Goal: Information Seeking & Learning: Learn about a topic

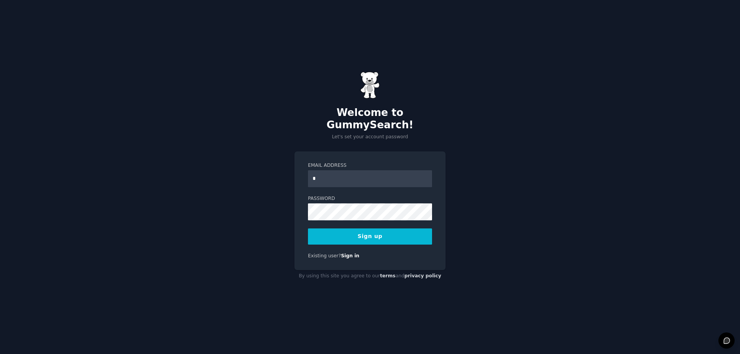
type input "**********"
click at [308, 228] on button "Sign up" at bounding box center [370, 236] width 124 height 16
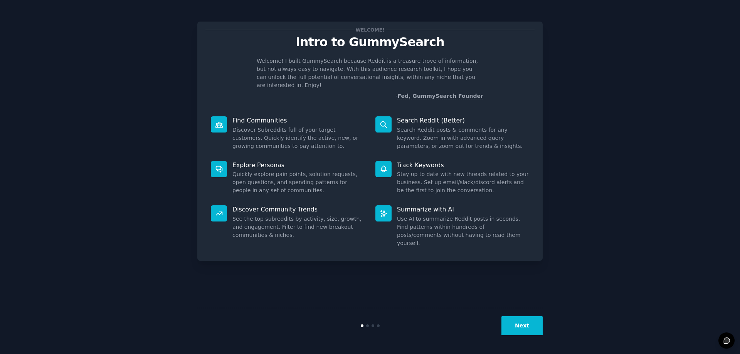
click at [528, 325] on button "Next" at bounding box center [521, 325] width 41 height 19
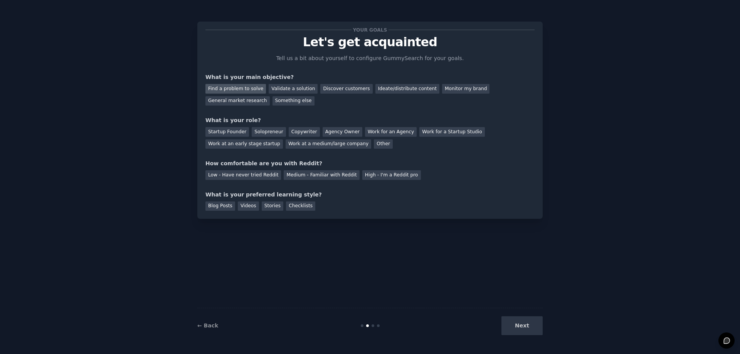
click at [231, 86] on div "Find a problem to solve" at bounding box center [235, 89] width 60 height 10
click at [329, 88] on div "Discover customers" at bounding box center [346, 89] width 52 height 10
click at [270, 96] on div "General market research" at bounding box center [237, 101] width 64 height 10
click at [374, 145] on div "Other" at bounding box center [383, 144] width 19 height 10
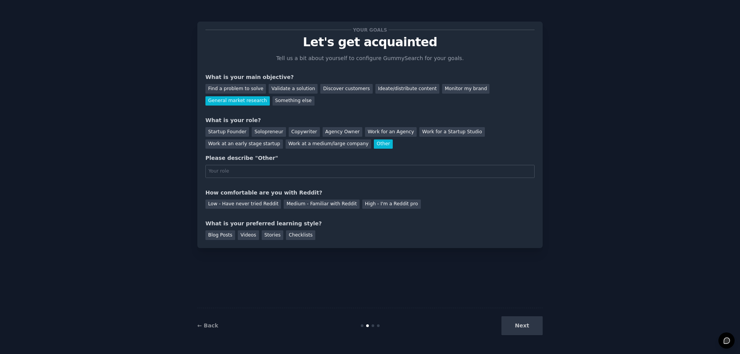
click at [270, 181] on div "Your goals Let's get acquainted Tell us a bit about yourself to configure Gummy…" at bounding box center [369, 135] width 329 height 210
click at [270, 173] on input "text" at bounding box center [369, 171] width 329 height 13
type input "want to open a small business"
click at [289, 204] on div "Medium - Familiar with Reddit" at bounding box center [322, 205] width 76 height 10
click at [247, 237] on div "Videos" at bounding box center [248, 235] width 21 height 10
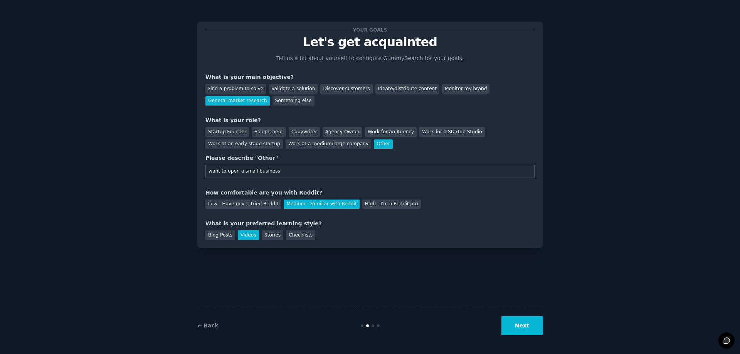
click at [528, 324] on button "Next" at bounding box center [521, 325] width 41 height 19
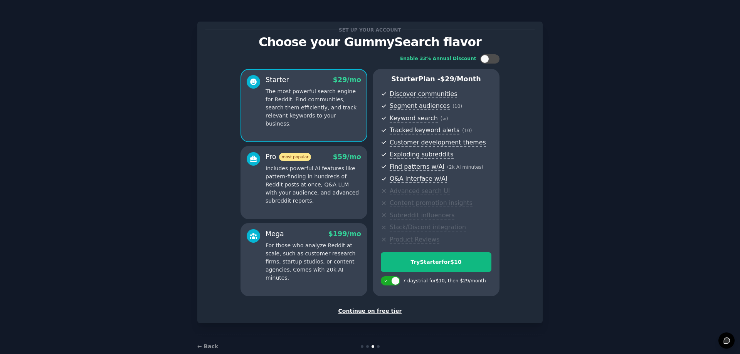
click at [376, 310] on div "Continue on free tier" at bounding box center [369, 311] width 329 height 8
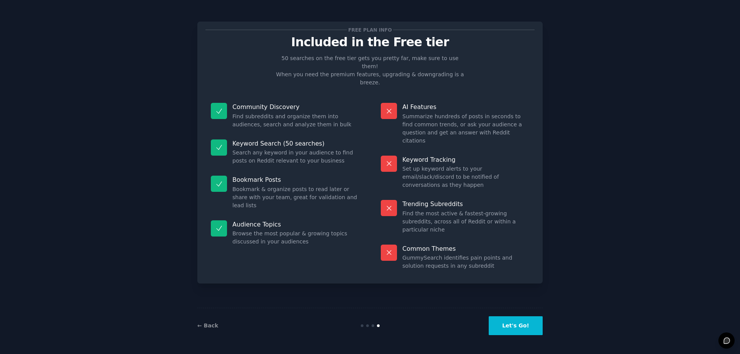
click at [523, 329] on button "Let's Go!" at bounding box center [516, 325] width 54 height 19
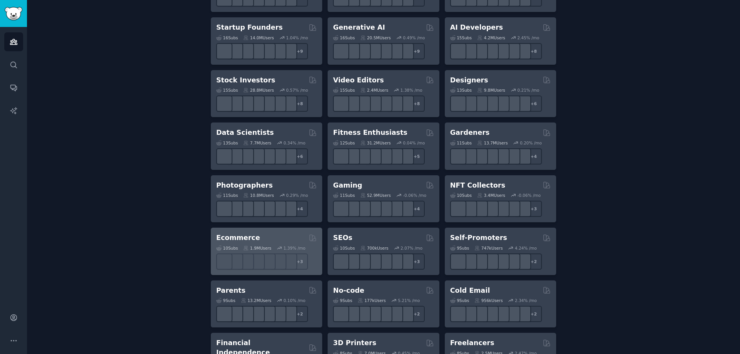
scroll to position [236, 0]
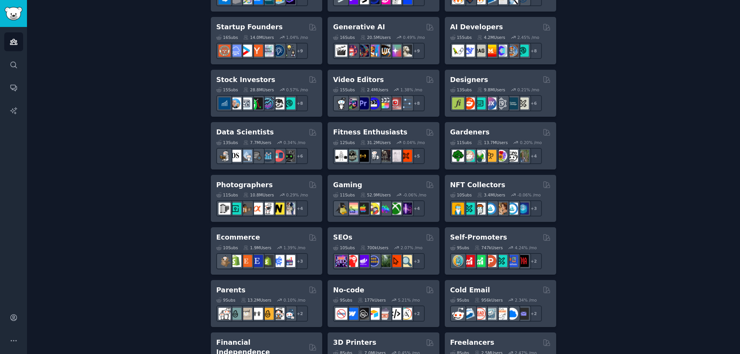
drag, startPoint x: 232, startPoint y: 237, endPoint x: 222, endPoint y: 237, distance: 10.0
click at [222, 237] on h2 "Ecommerce" at bounding box center [238, 238] width 44 height 10
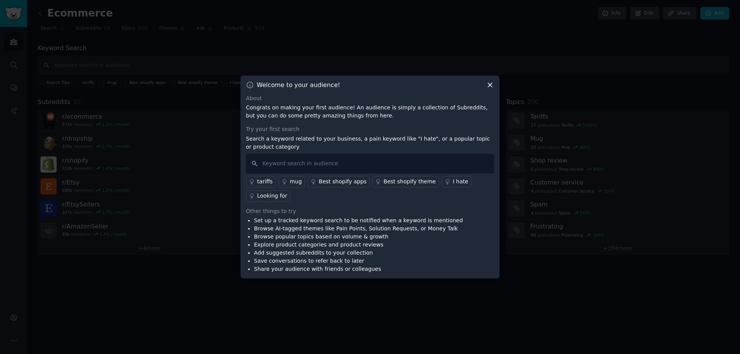
click at [490, 91] on div "Welcome to your audience! About Congrats on making your first audience! An audi…" at bounding box center [369, 177] width 259 height 203
click at [487, 82] on icon at bounding box center [490, 85] width 8 height 8
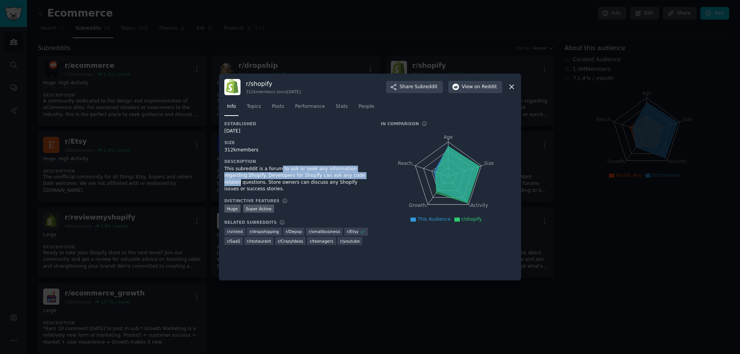
drag, startPoint x: 274, startPoint y: 167, endPoint x: 354, endPoint y: 188, distance: 81.9
click at [342, 175] on div "This subreddit is a forum to ask or seek any information regarding Shopify. Dev…" at bounding box center [297, 179] width 146 height 27
click at [354, 188] on div "Established 07/15/2011 Size 312k members Description This subreddit is a forum …" at bounding box center [297, 185] width 146 height 129
click at [512, 83] on icon at bounding box center [511, 87] width 8 height 8
